Goal: Task Accomplishment & Management: Complete application form

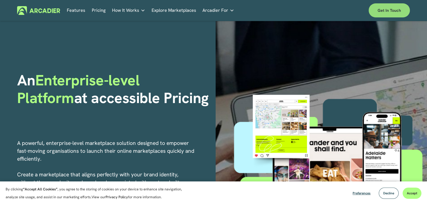
click at [395, 12] on link "Get in touch" at bounding box center [388, 10] width 41 height 14
click at [393, 10] on link "Get in touch" at bounding box center [388, 10] width 41 height 14
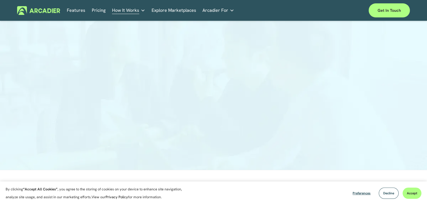
scroll to position [140, 0]
